Goal: Check status: Check status

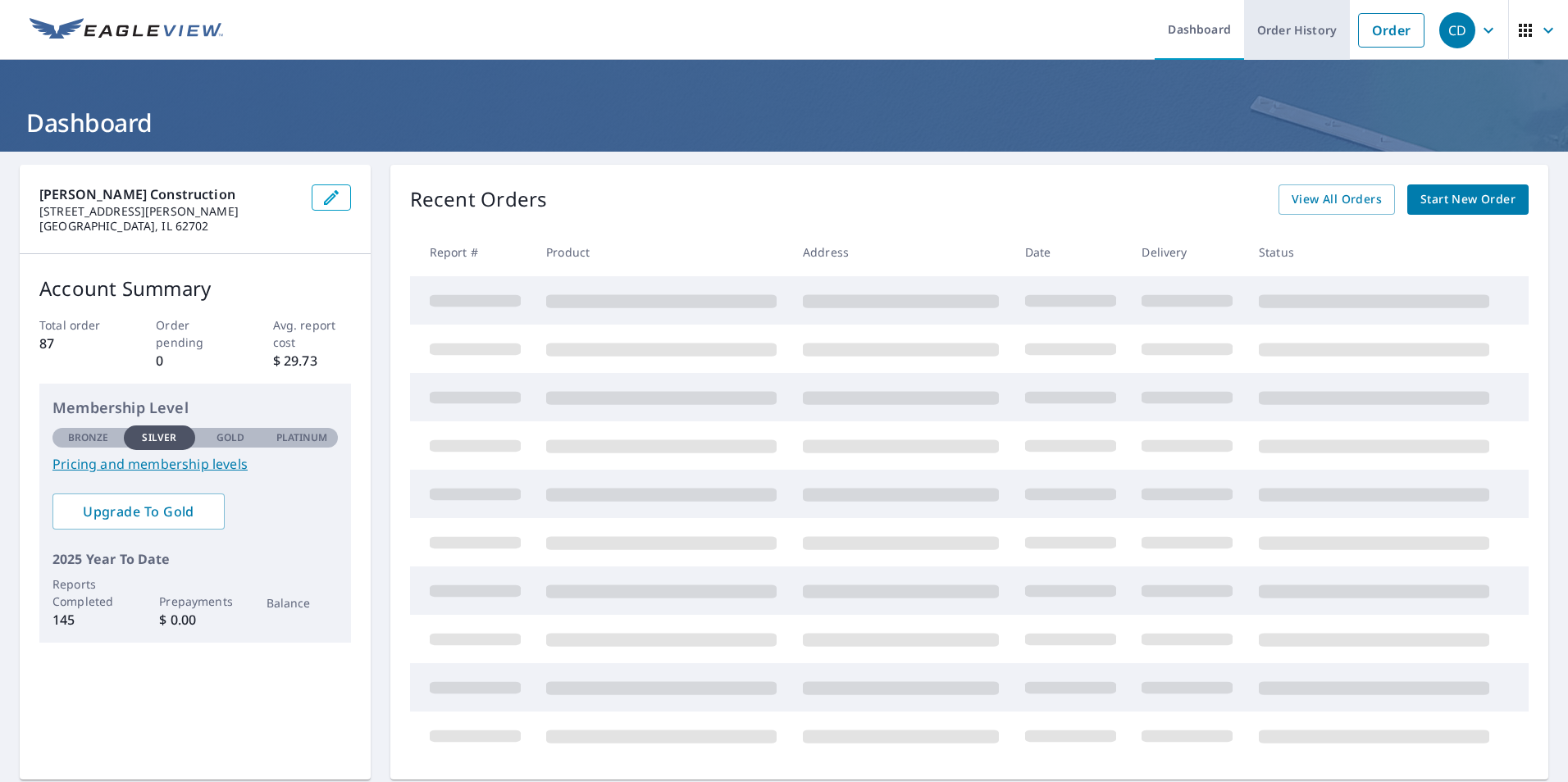
click at [1279, 34] on link "Order History" at bounding box center [1296, 29] width 106 height 59
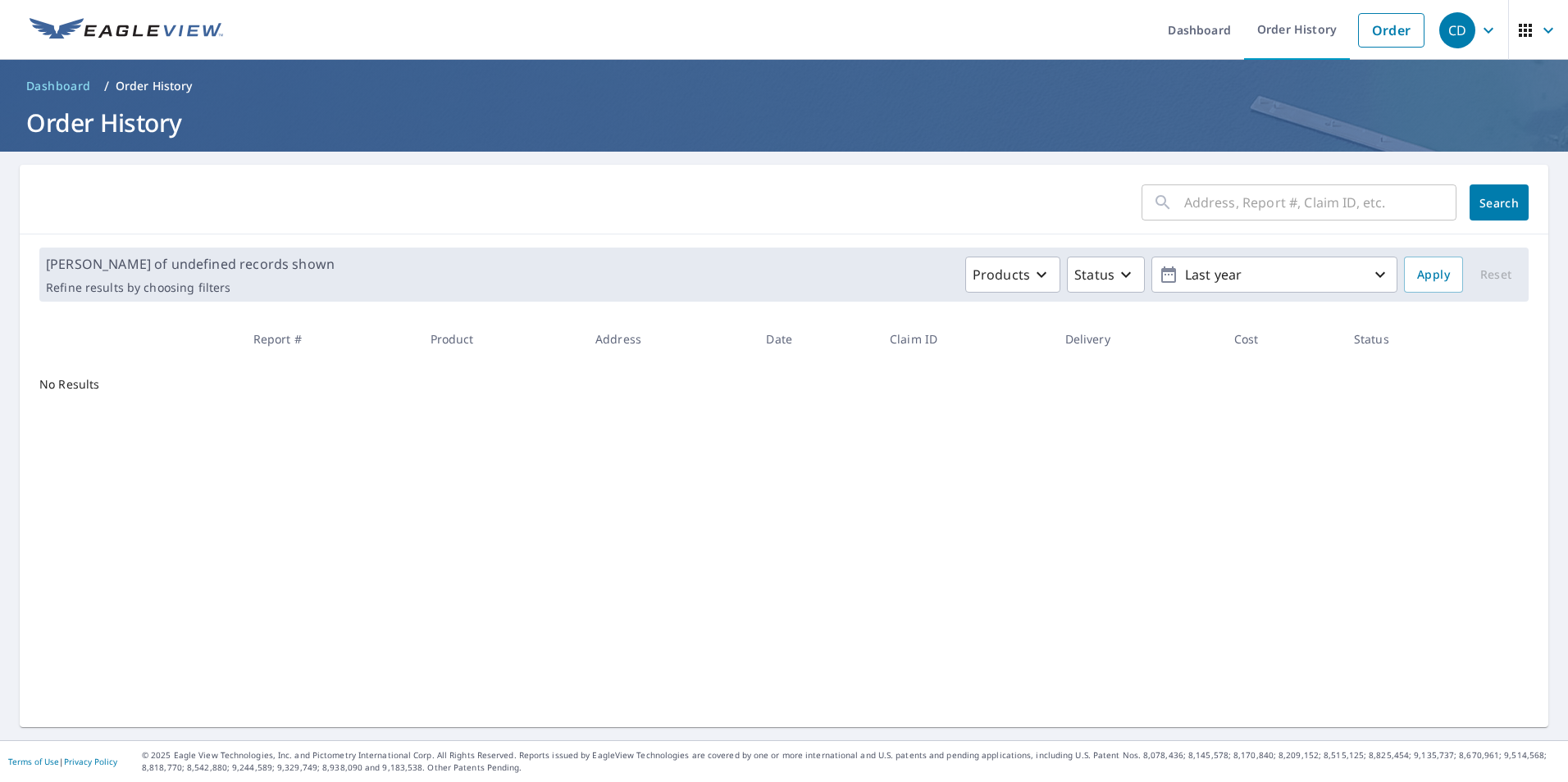
click at [1292, 207] on input "text" at bounding box center [1320, 202] width 273 height 46
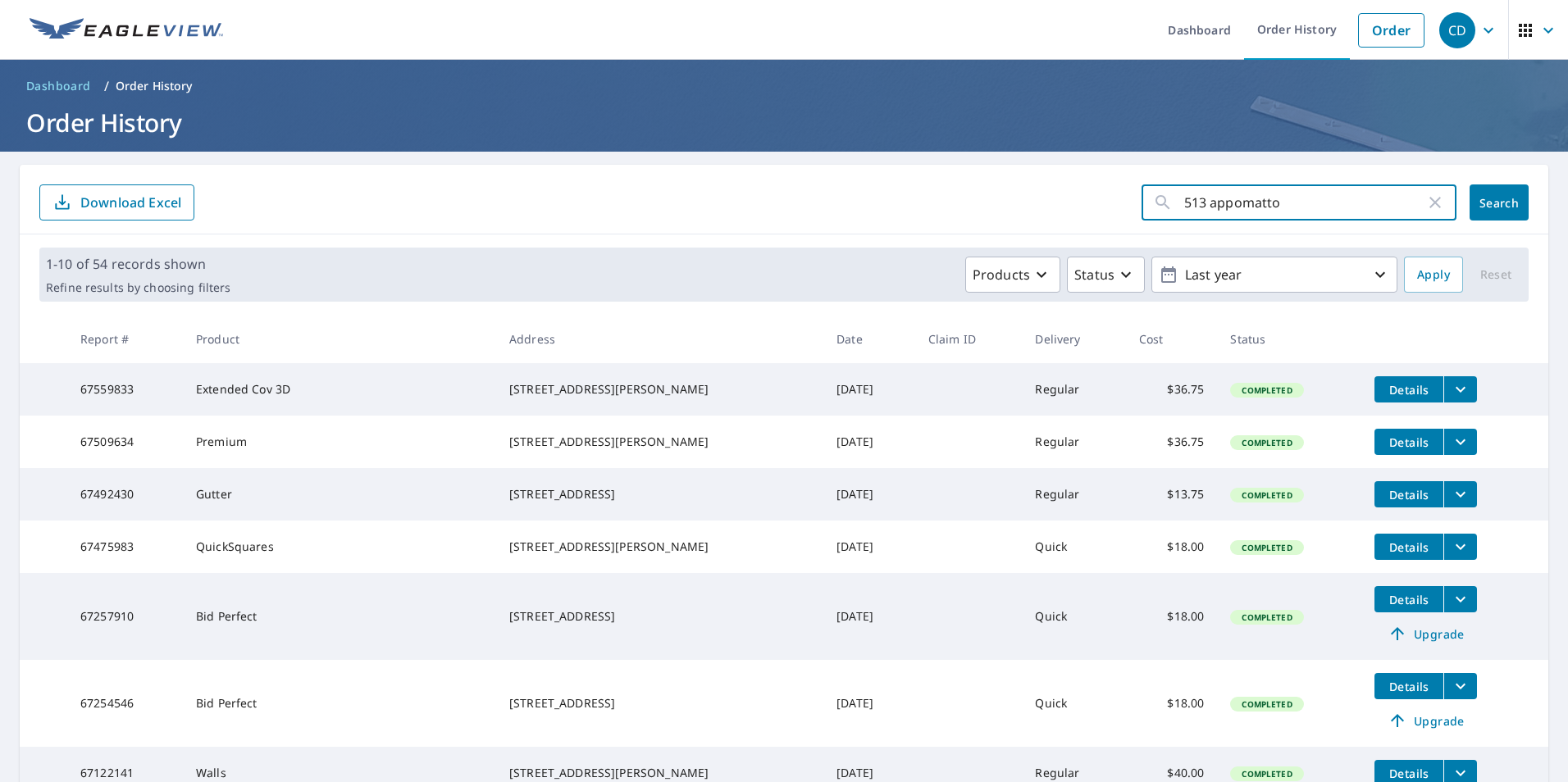
type input "513 appomattox"
click button "Search" at bounding box center [1498, 203] width 59 height 36
